Goal: Task Accomplishment & Management: Manage account settings

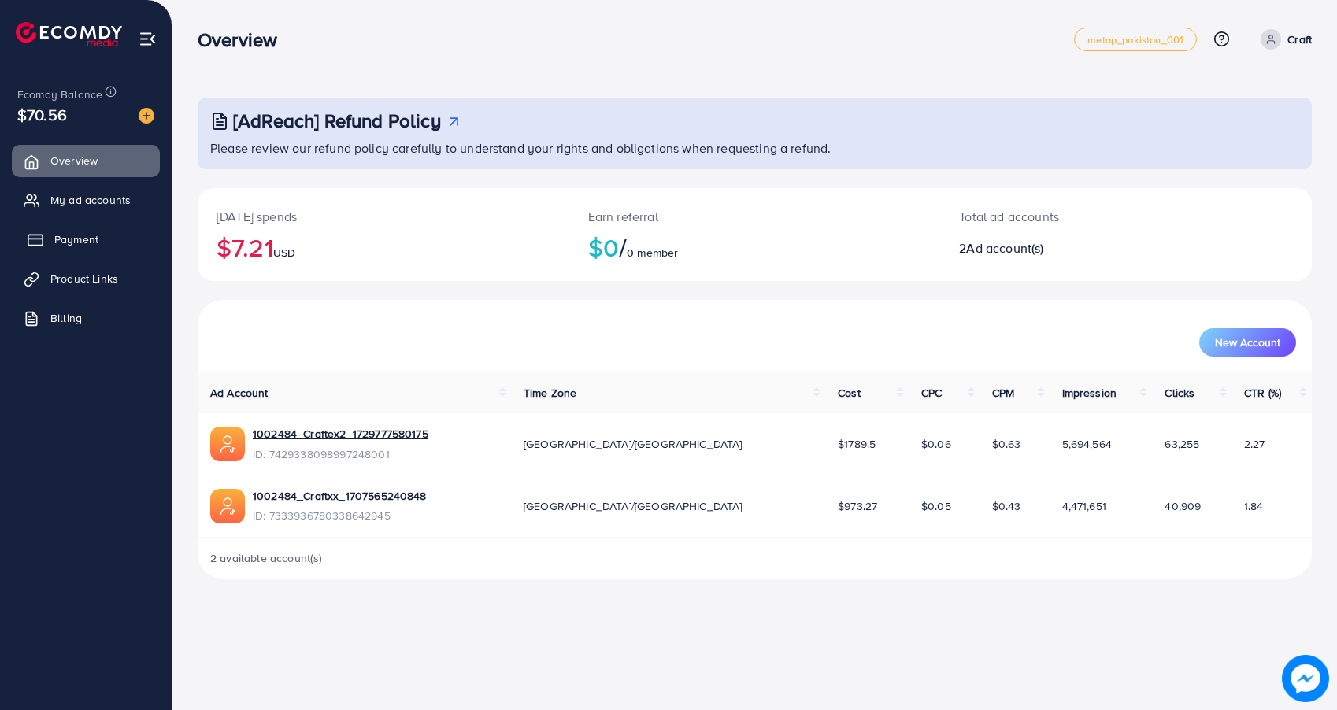
click at [97, 233] on link "Payment" at bounding box center [86, 239] width 148 height 31
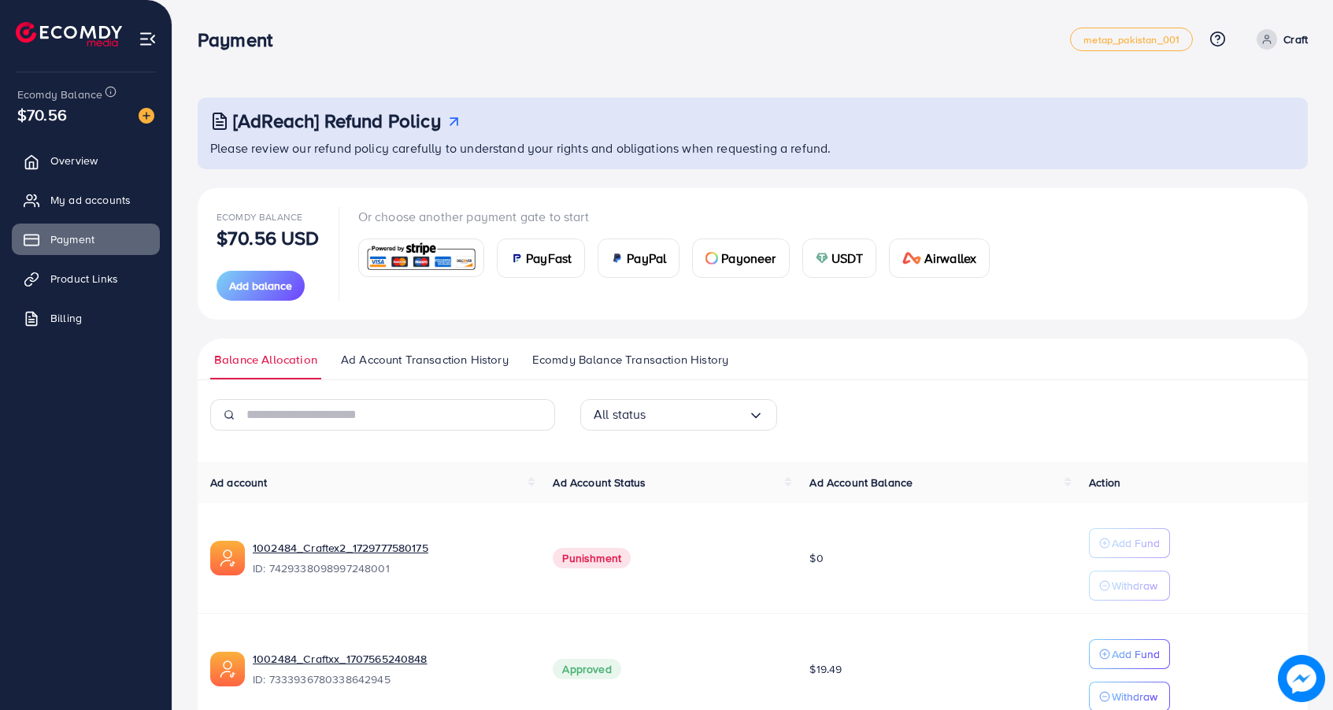
scroll to position [37, 0]
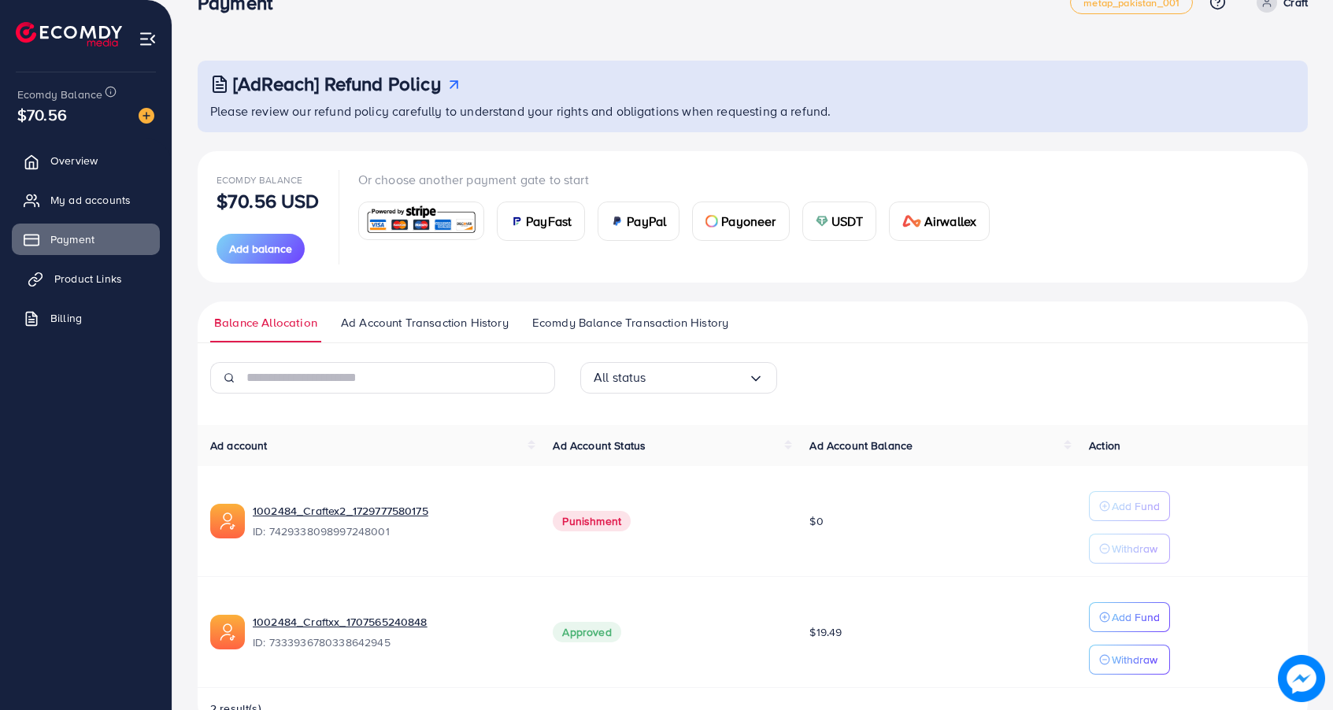
click at [48, 289] on link "Product Links" at bounding box center [86, 278] width 148 height 31
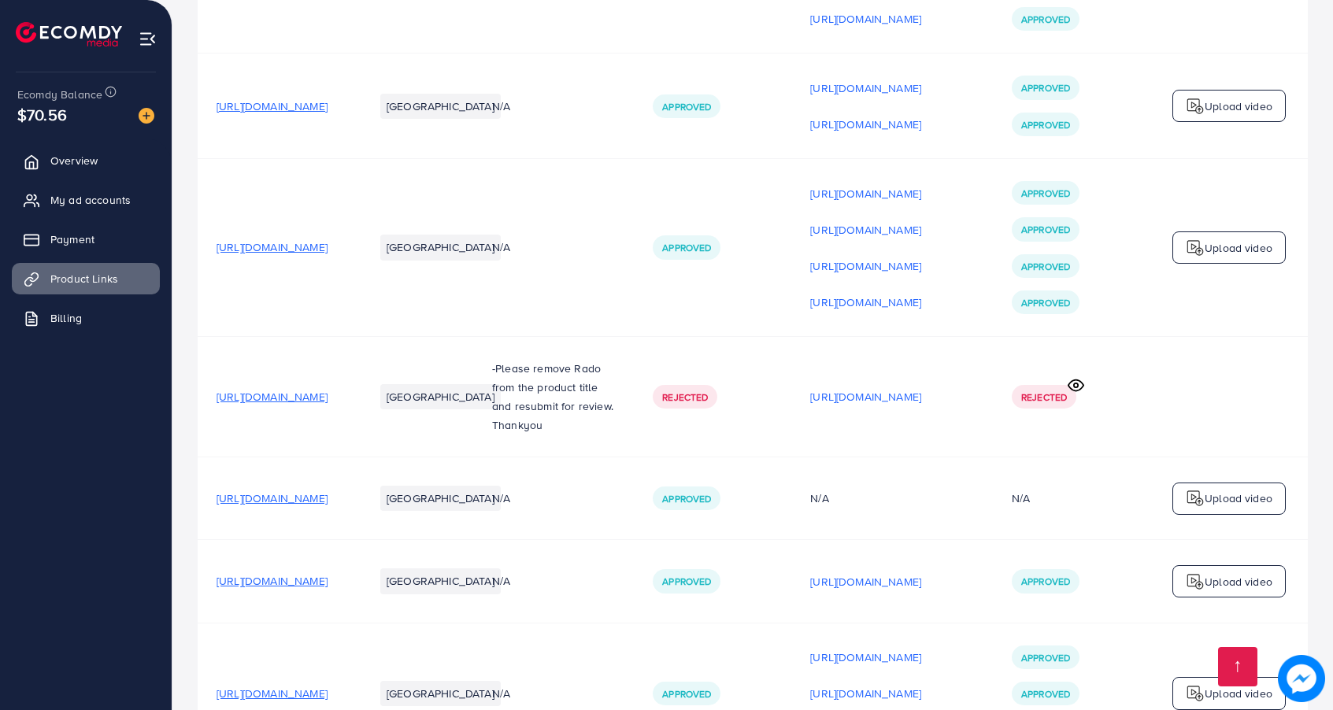
scroll to position [3637, 0]
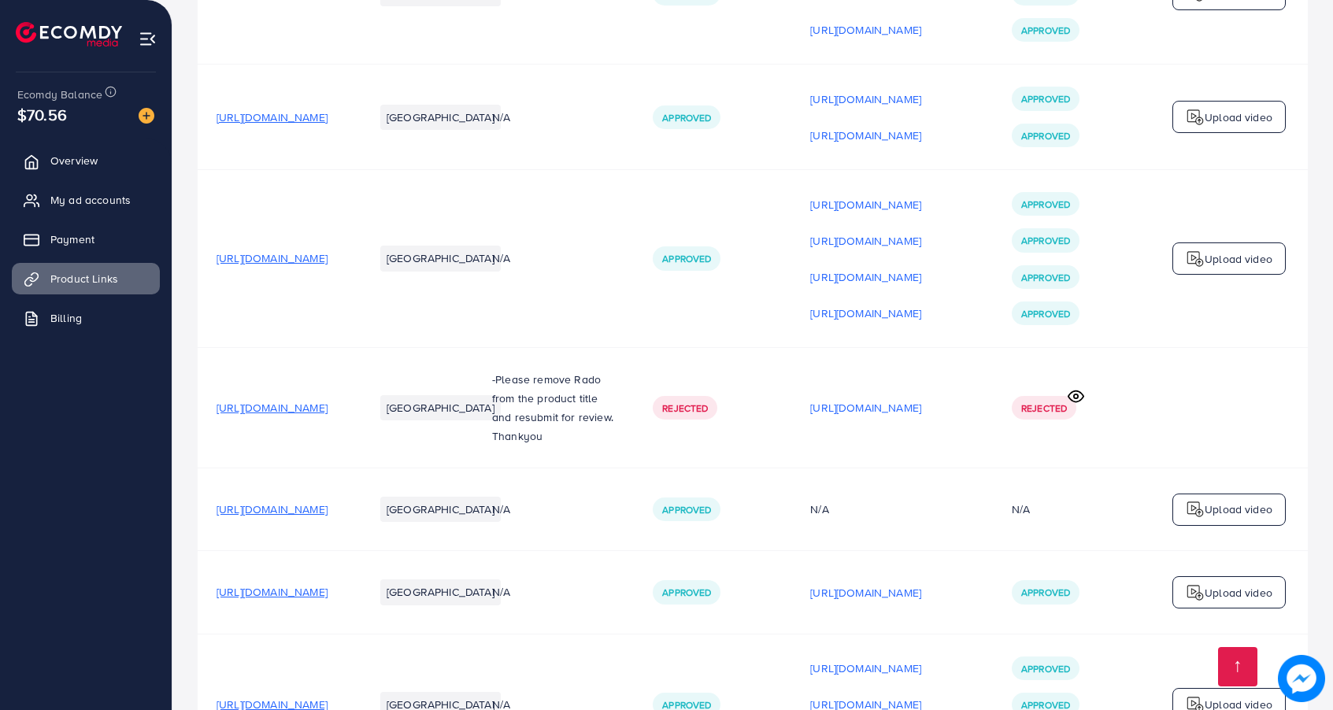
click at [268, 250] on span "[URL][DOMAIN_NAME]" at bounding box center [271, 258] width 111 height 16
